Goal: Task Accomplishment & Management: Manage account settings

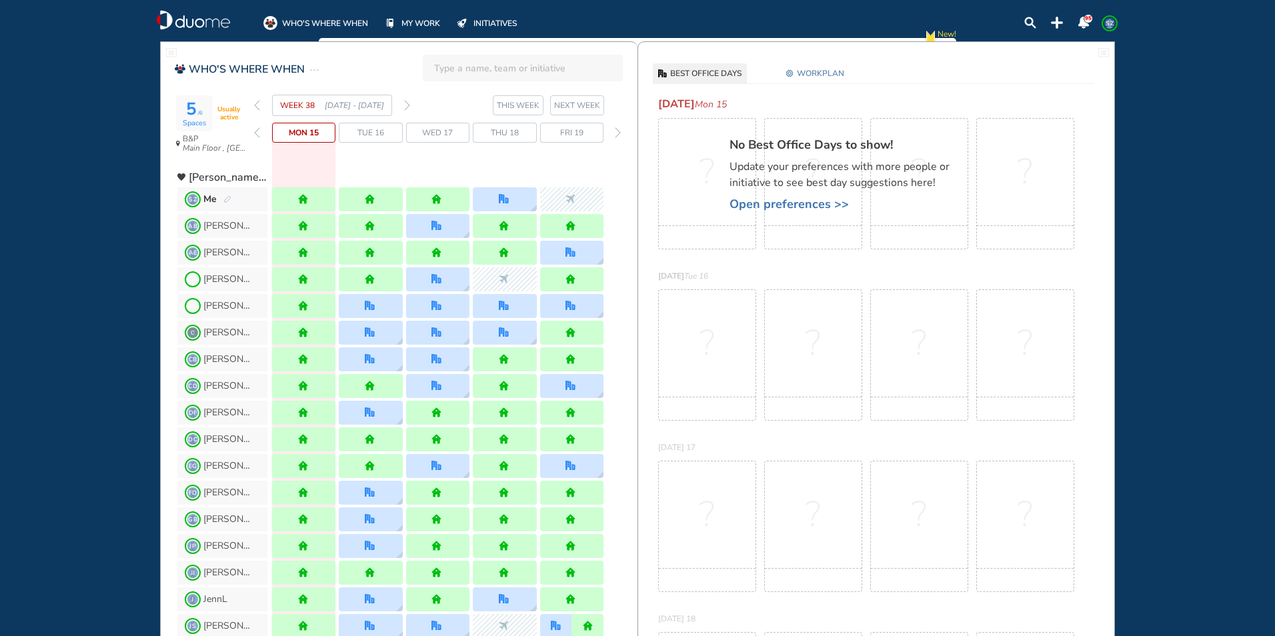
click at [509, 127] on span "Thu 18" at bounding box center [505, 132] width 28 height 13
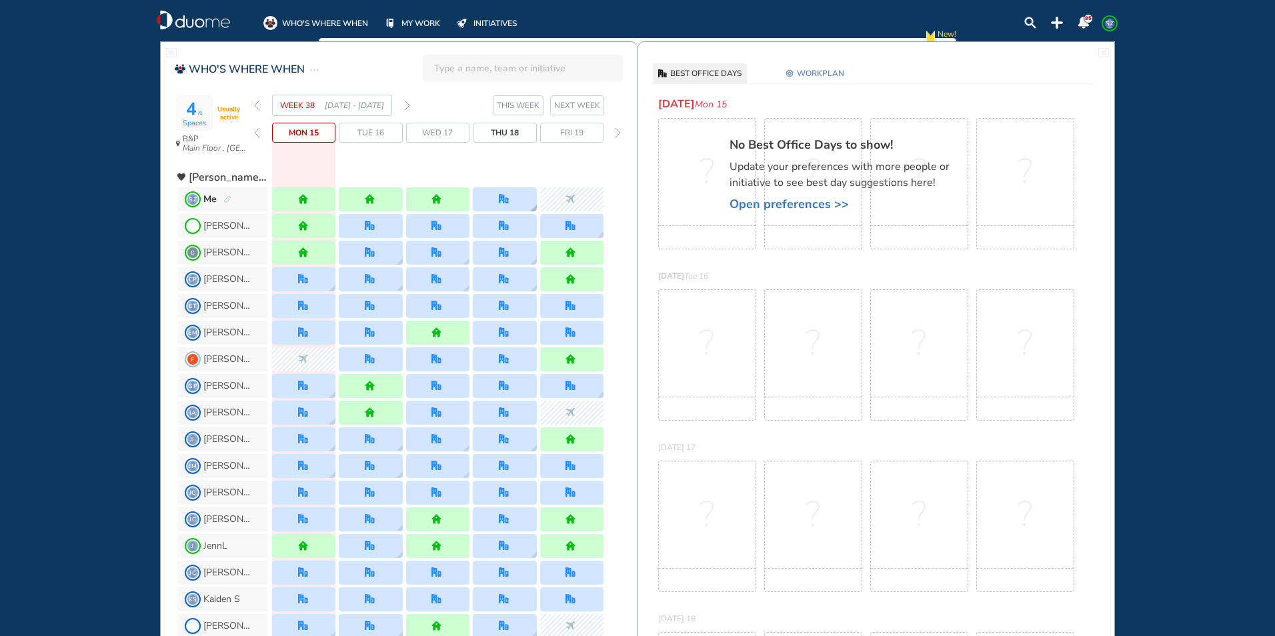
click at [505, 194] on img "office" at bounding box center [504, 199] width 10 height 10
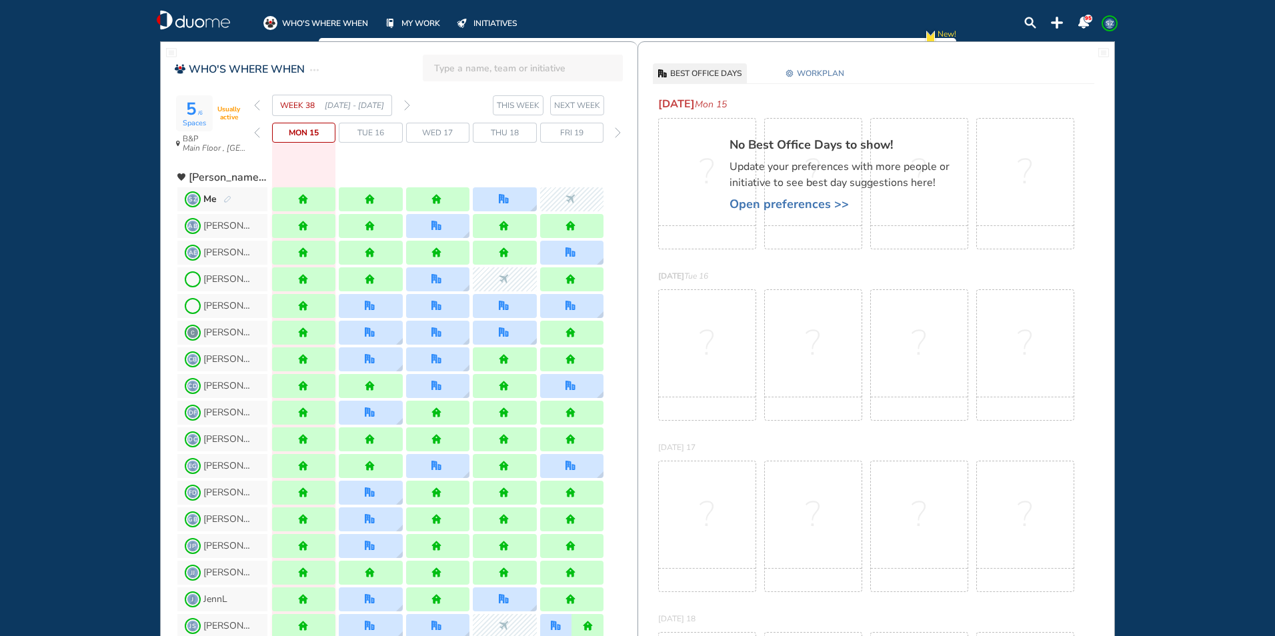
click at [815, 71] on span "WORKPLAN" at bounding box center [820, 73] width 47 height 13
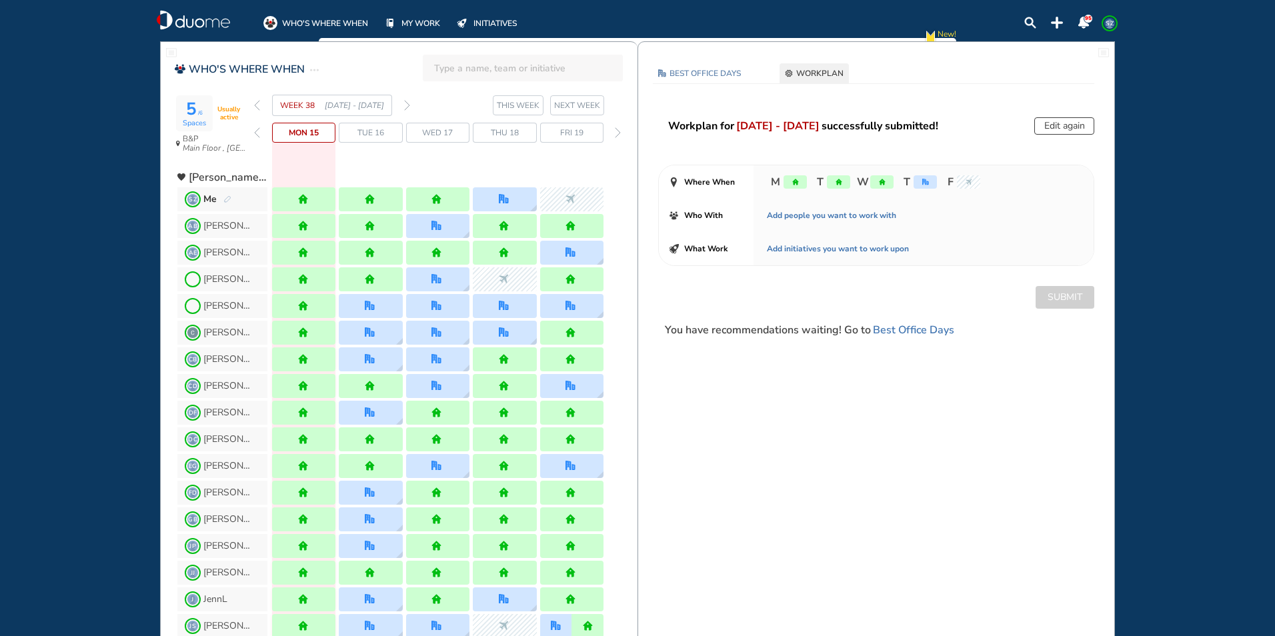
drag, startPoint x: 1066, startPoint y: 126, endPoint x: 1116, endPoint y: 125, distance: 50.0
click at [1065, 125] on button "Edit again" at bounding box center [1064, 125] width 60 height 17
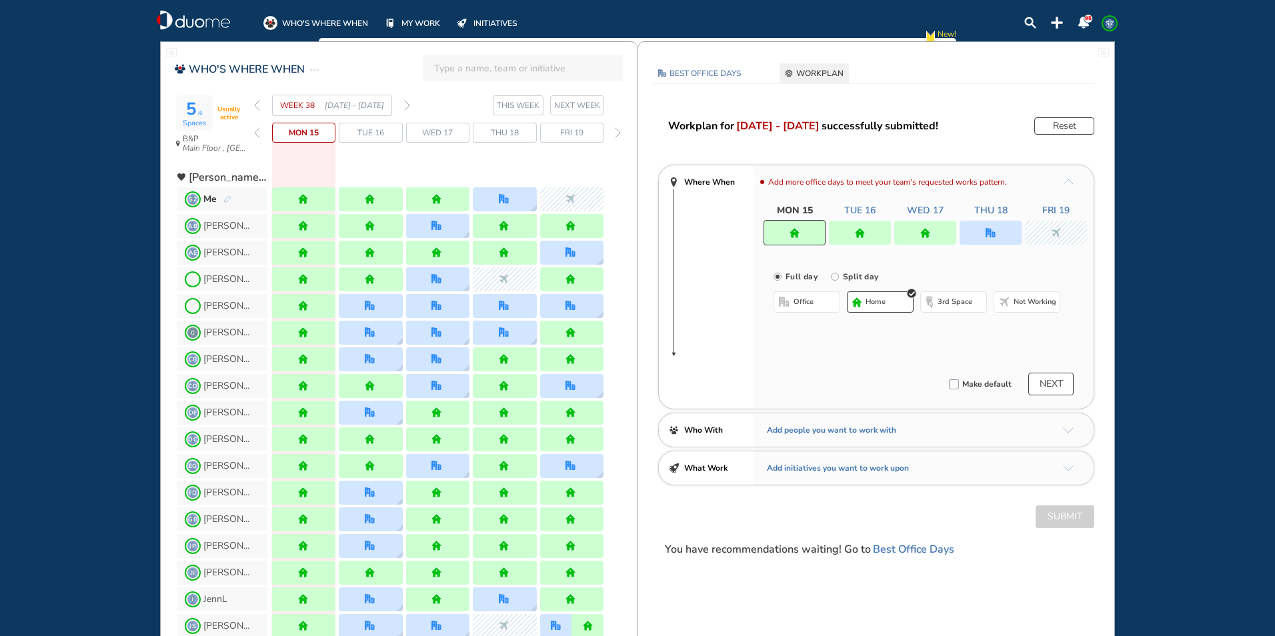
click at [864, 232] on img "home" at bounding box center [860, 233] width 10 height 10
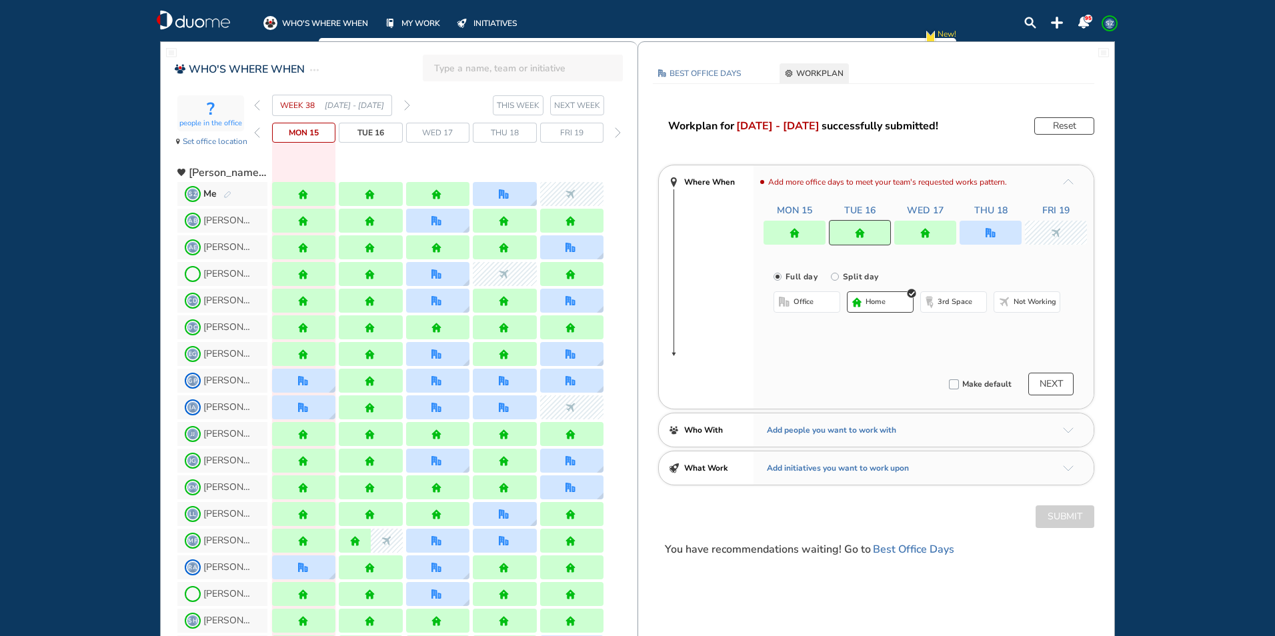
click at [822, 303] on button "office" at bounding box center [806, 301] width 67 height 21
click at [811, 321] on span "Select location" at bounding box center [916, 327] width 287 height 17
click at [811, 327] on button "Select location" at bounding box center [808, 328] width 53 height 13
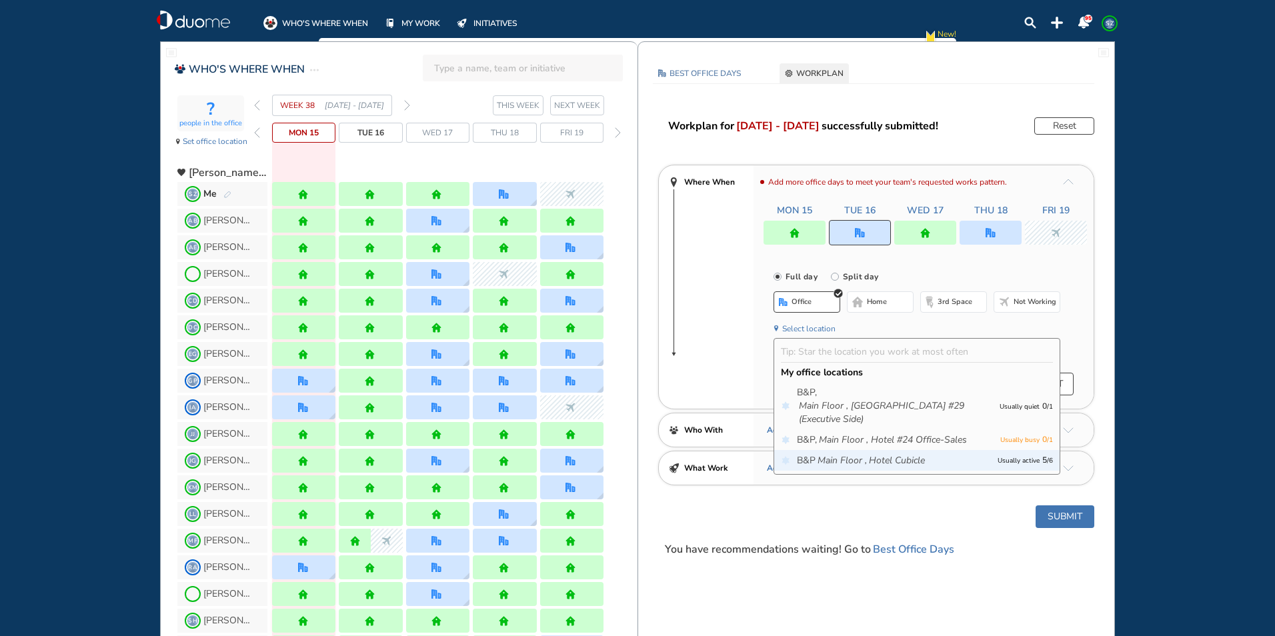
click at [1030, 460] on p "Usually active 5 / 6" at bounding box center [1024, 460] width 55 height 14
click at [931, 462] on span "B&P Main Floor , Hotel Cubicle" at bounding box center [894, 460] width 194 height 13
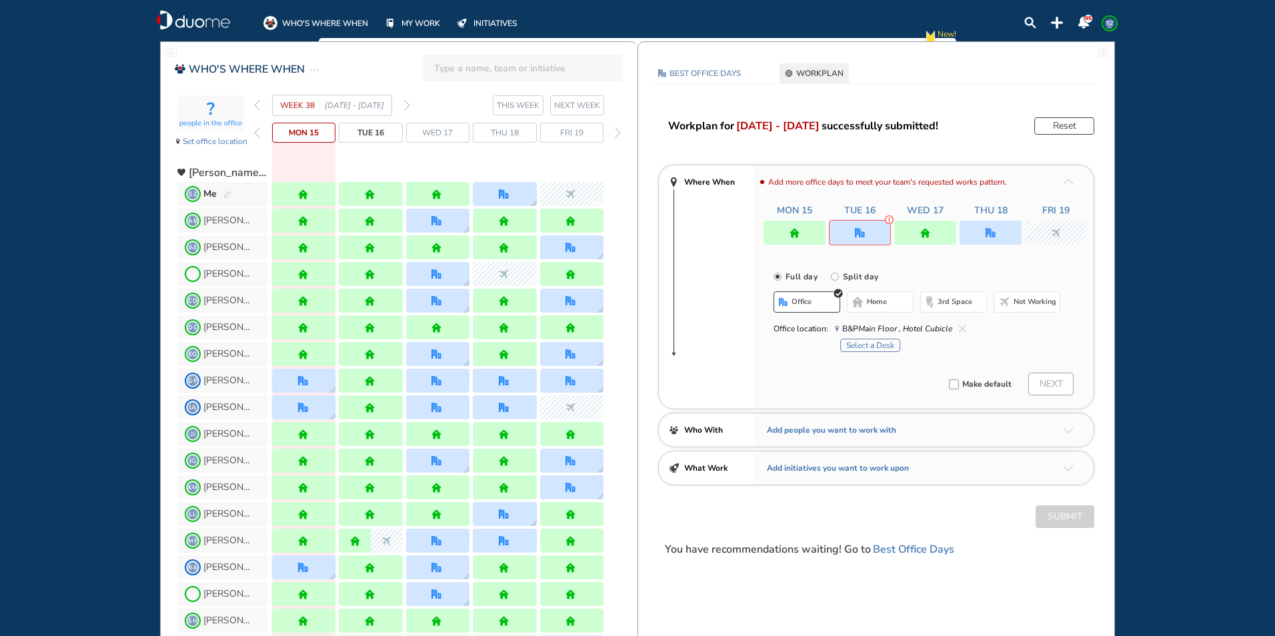
click at [891, 348] on button "Select a Desk" at bounding box center [870, 345] width 60 height 13
